Goal: Find contact information: Find contact information

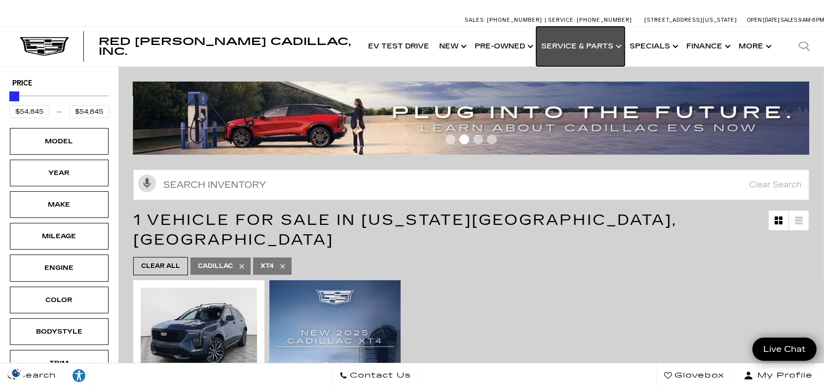
click at [597, 46] on link "Show Service & Parts" at bounding box center [581, 46] width 88 height 39
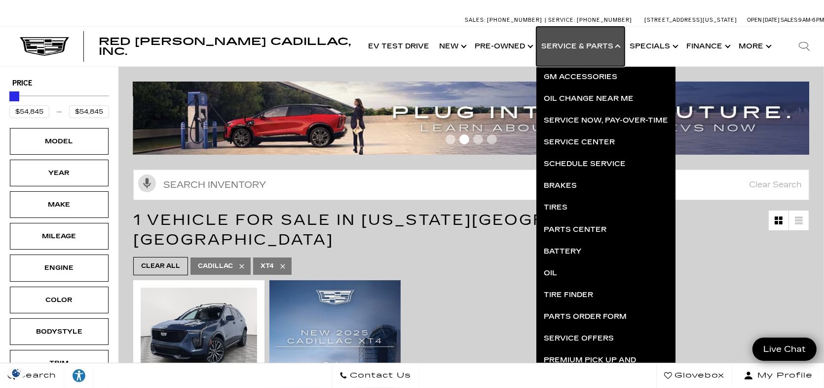
click at [571, 47] on link "Show Service & Parts" at bounding box center [581, 46] width 88 height 39
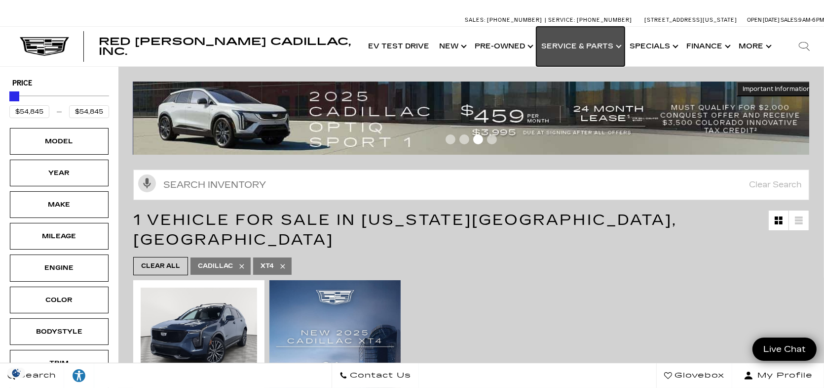
click at [571, 47] on link "Show Service & Parts" at bounding box center [581, 46] width 88 height 39
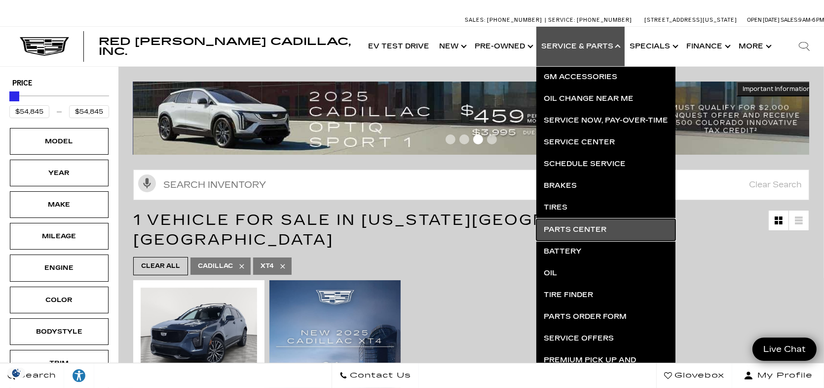
click at [574, 229] on link "Parts Center" at bounding box center [606, 230] width 139 height 22
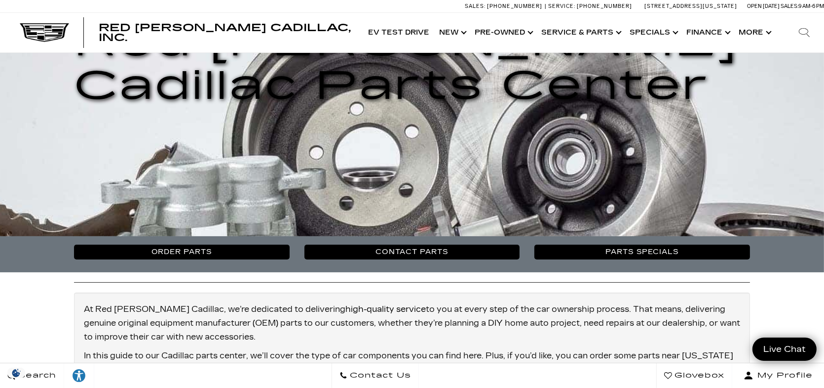
scroll to position [247, 0]
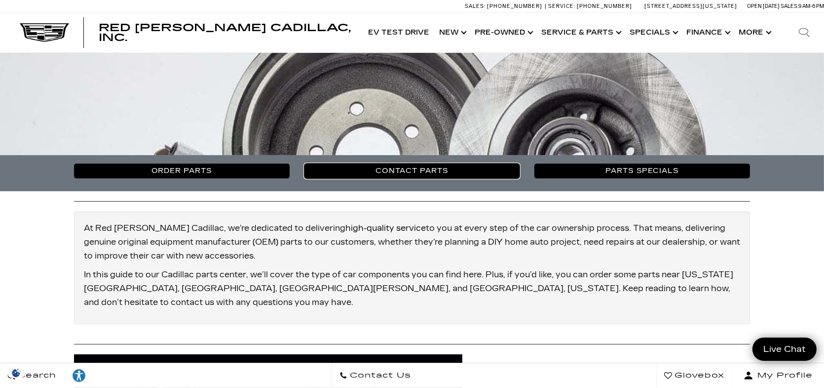
click at [358, 171] on link "Contact Parts" at bounding box center [413, 170] width 216 height 15
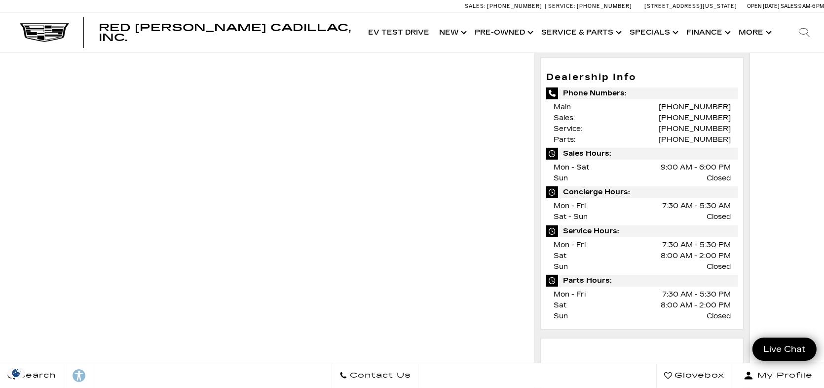
scroll to position [329, 0]
